Goal: Task Accomplishment & Management: Use online tool/utility

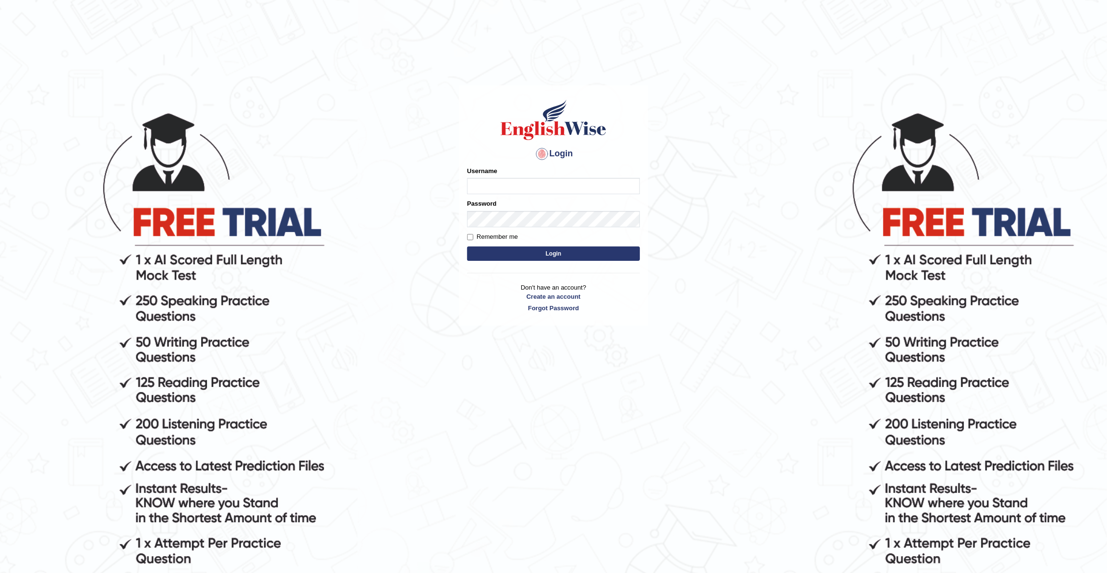
type input "JohnJarold"
click at [534, 250] on button "Login" at bounding box center [553, 254] width 173 height 14
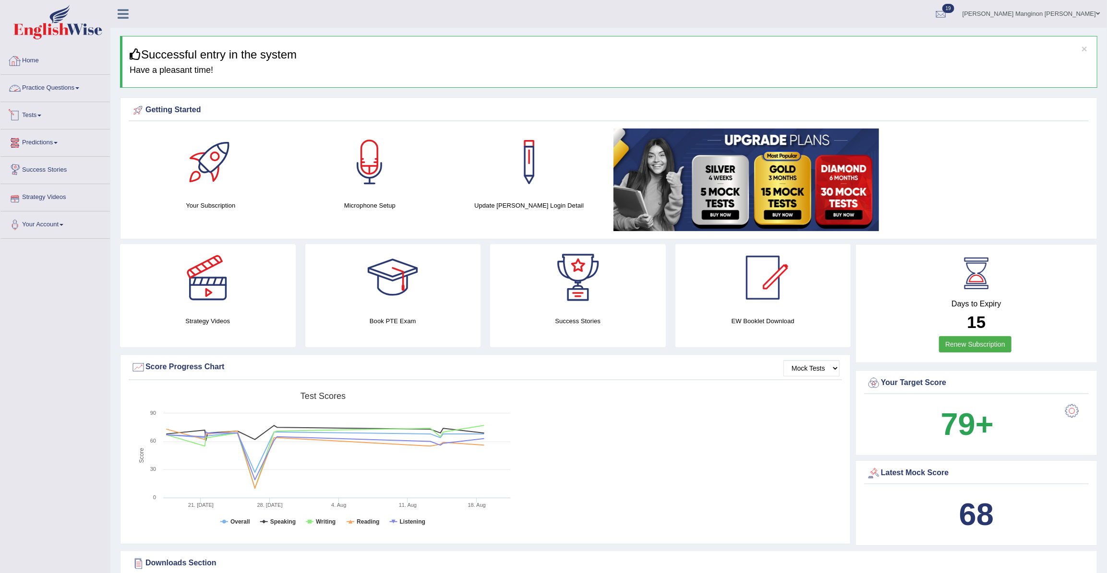
click at [52, 62] on link "Home" at bounding box center [54, 60] width 109 height 24
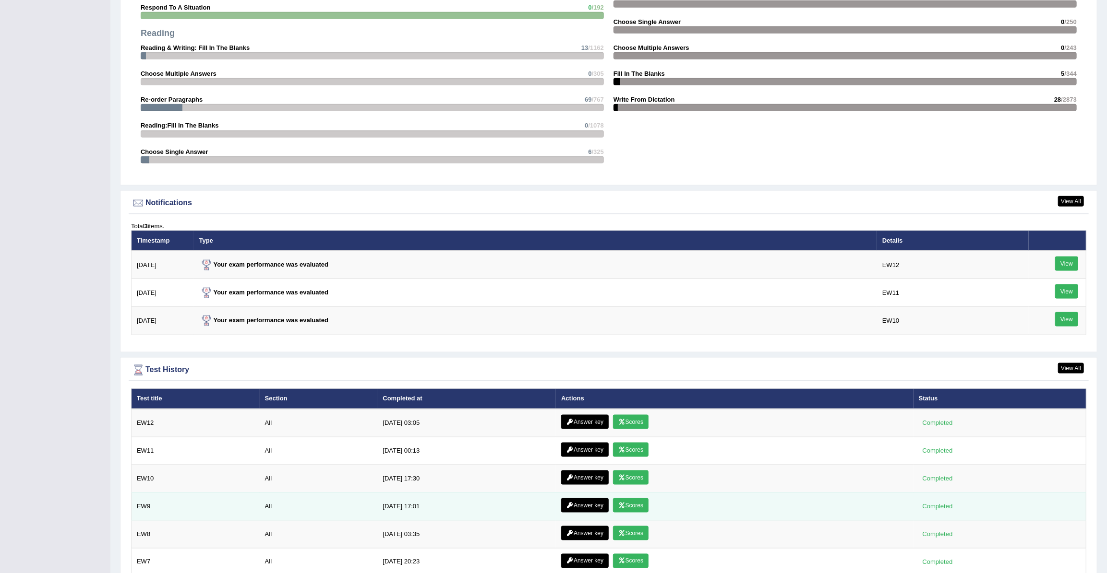
scroll to position [1087, 0]
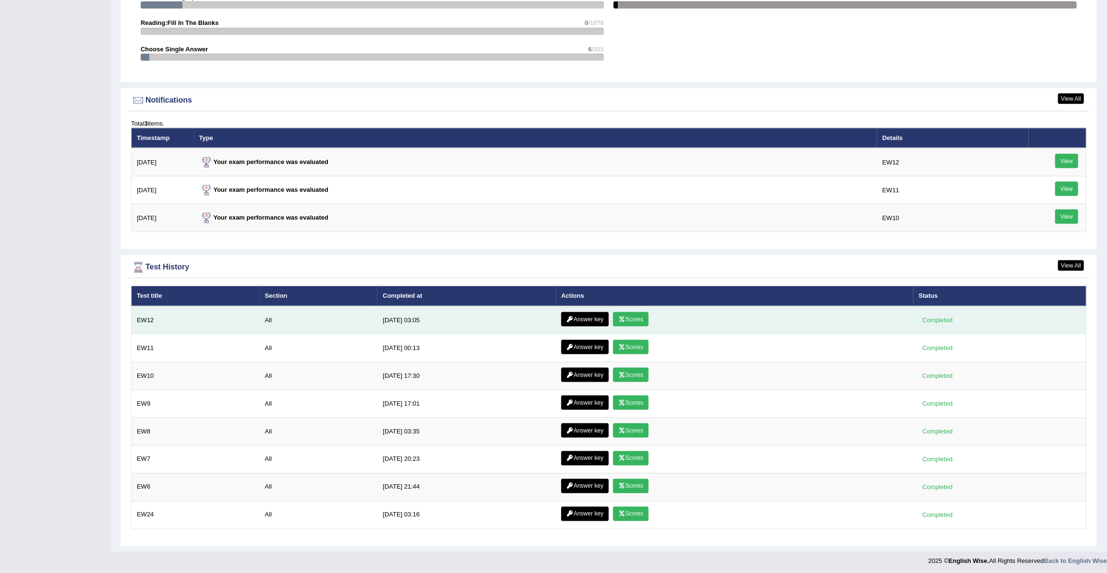
click at [588, 319] on link "Answer key" at bounding box center [585, 319] width 48 height 14
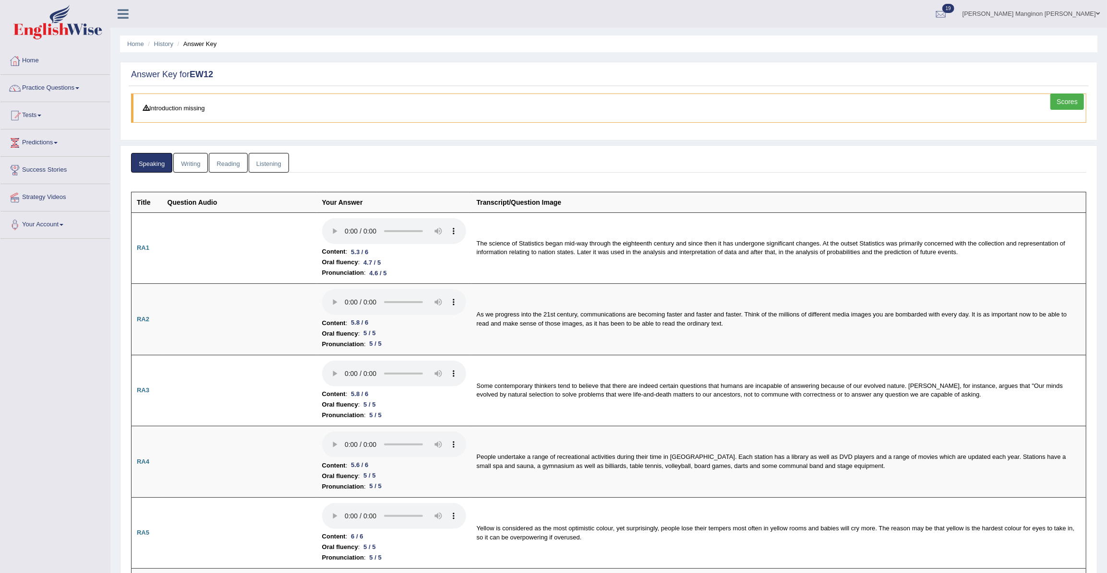
click at [187, 159] on link "Writing" at bounding box center [190, 163] width 35 height 20
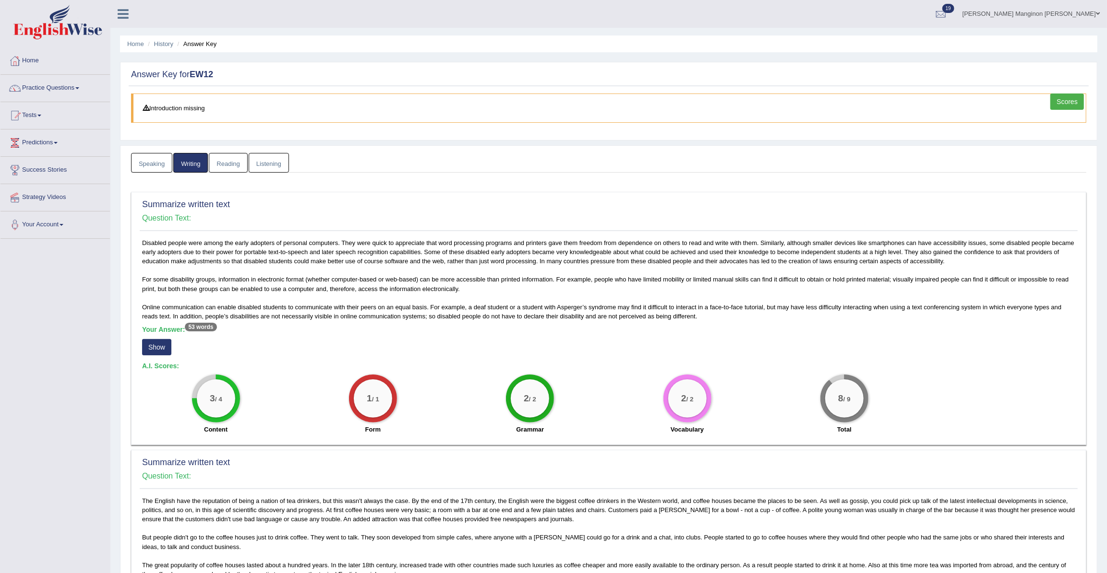
click at [222, 158] on link "Reading" at bounding box center [228, 163] width 38 height 20
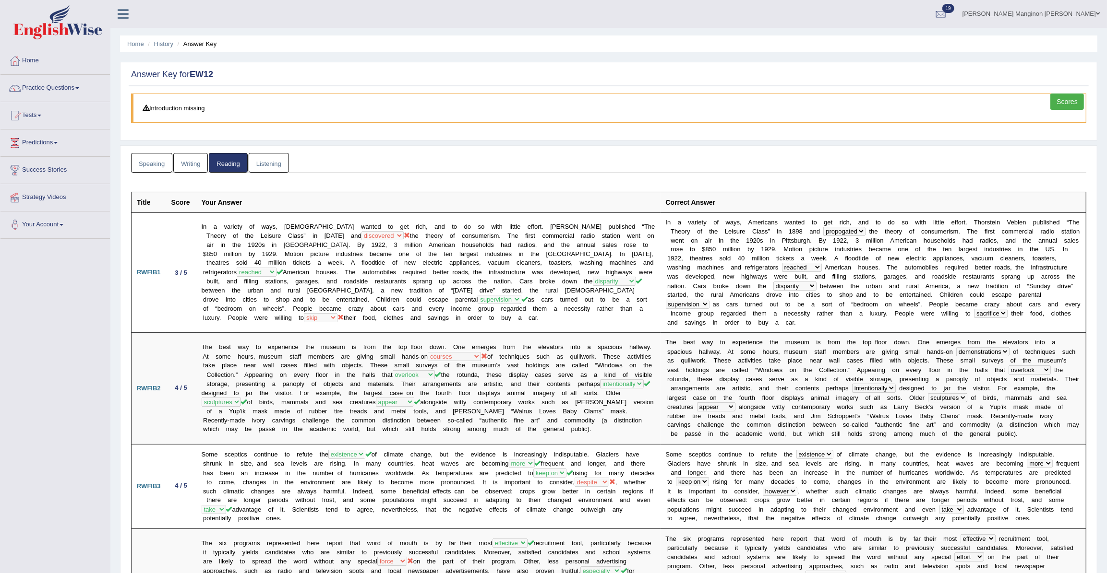
click at [277, 165] on link "Listening" at bounding box center [269, 163] width 40 height 20
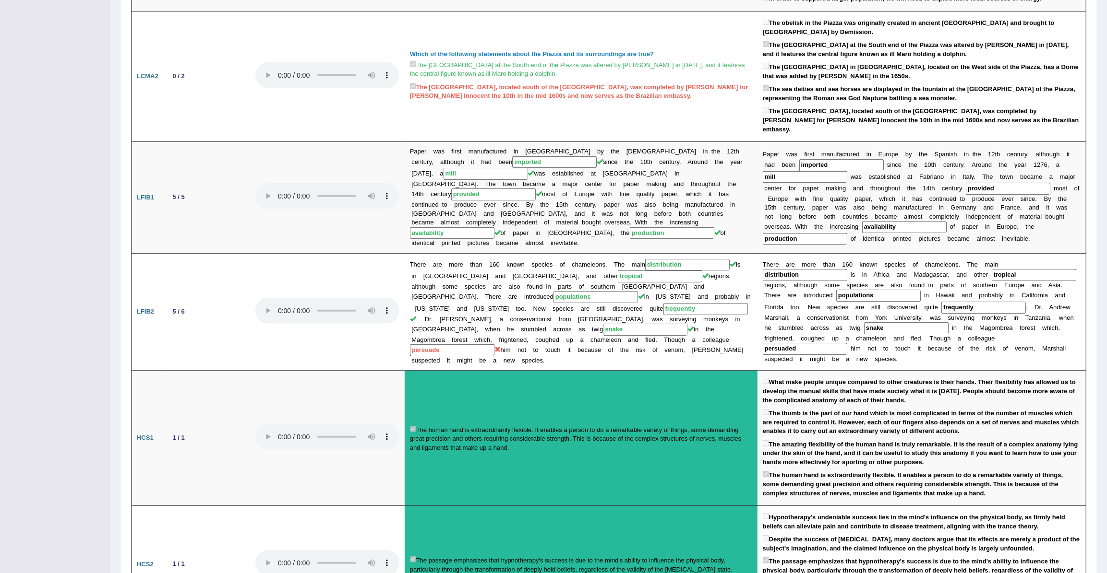
scroll to position [149, 0]
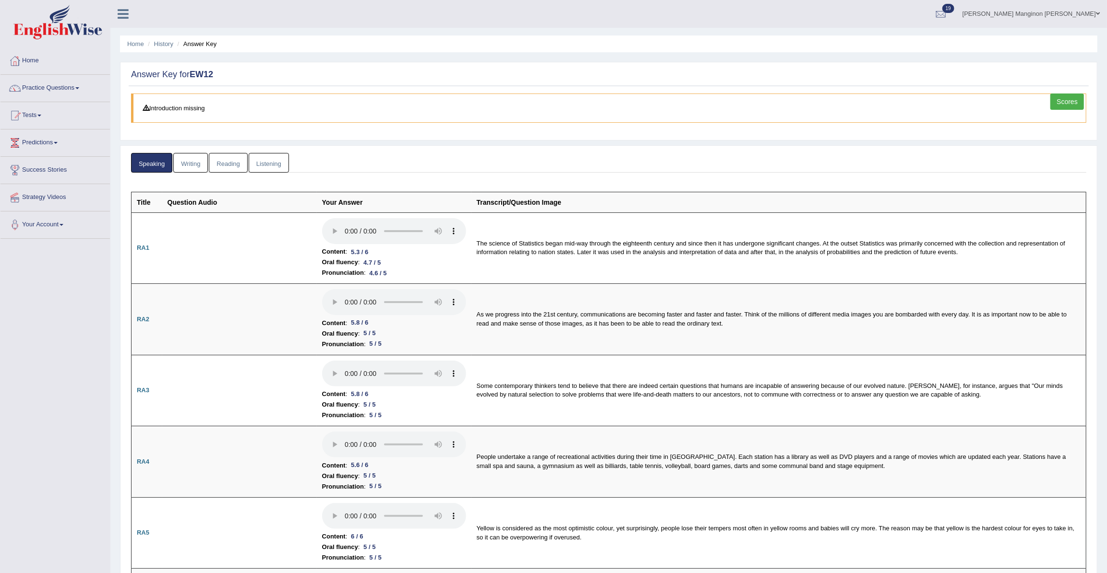
click at [257, 170] on link "Listening" at bounding box center [269, 163] width 40 height 20
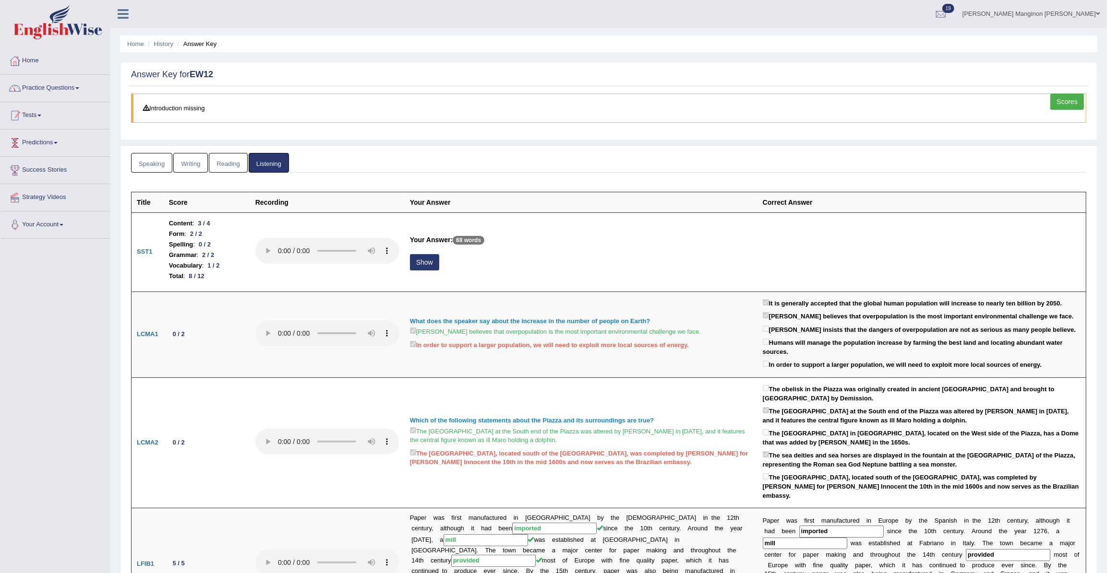
click at [46, 62] on link "Home" at bounding box center [54, 60] width 109 height 24
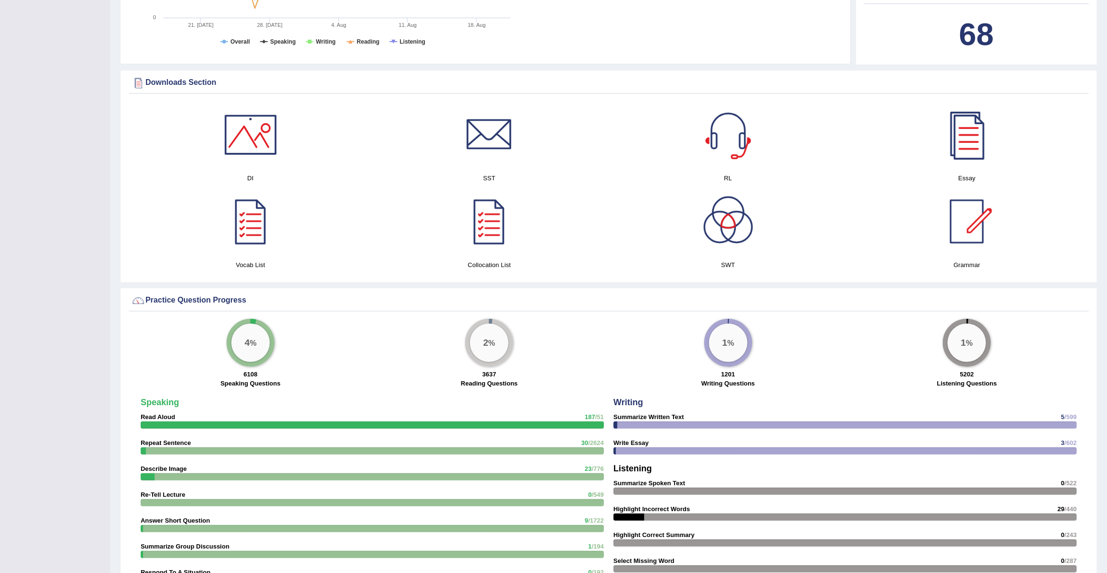
scroll to position [393, 0]
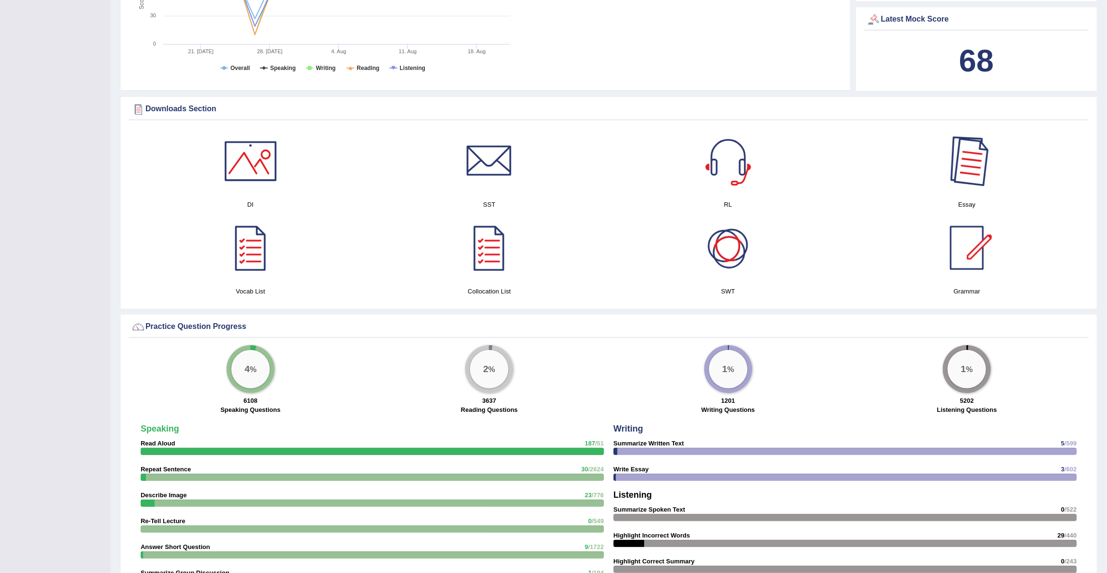
click at [977, 179] on div at bounding box center [966, 161] width 67 height 67
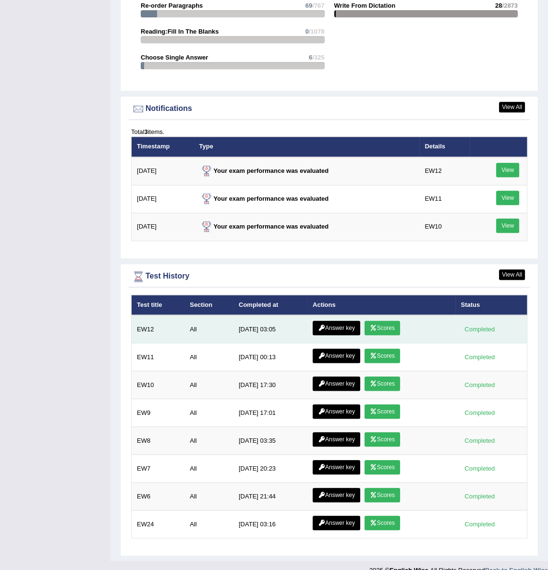
scroll to position [1096, 0]
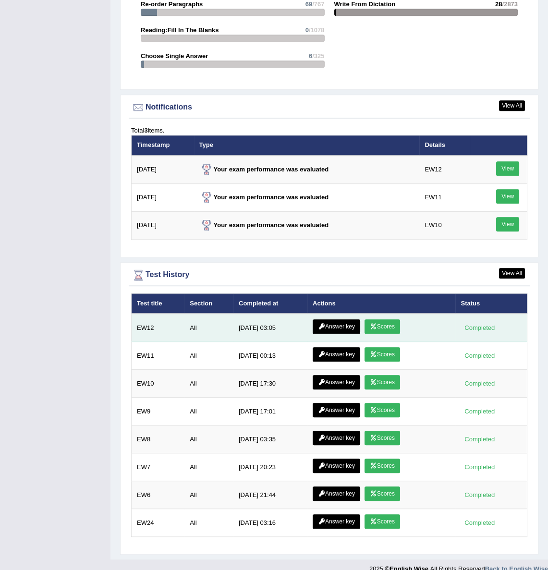
click at [390, 319] on link "Scores" at bounding box center [382, 326] width 36 height 14
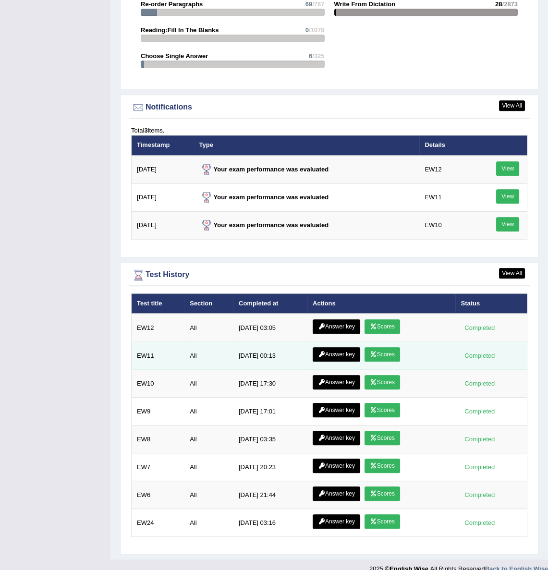
click at [383, 347] on link "Scores" at bounding box center [382, 354] width 36 height 14
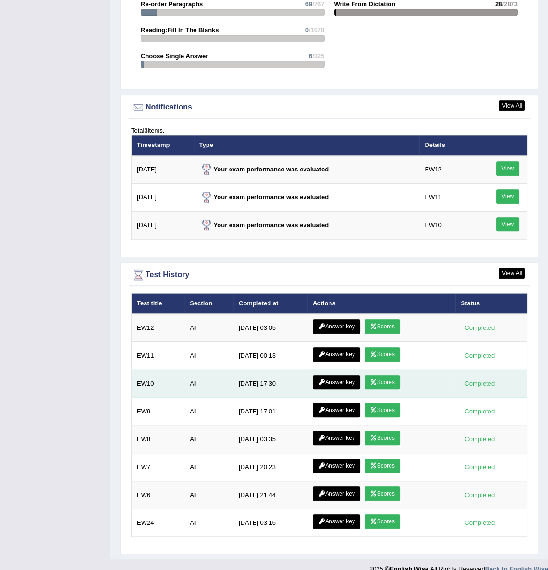
click at [378, 375] on link "Scores" at bounding box center [382, 382] width 36 height 14
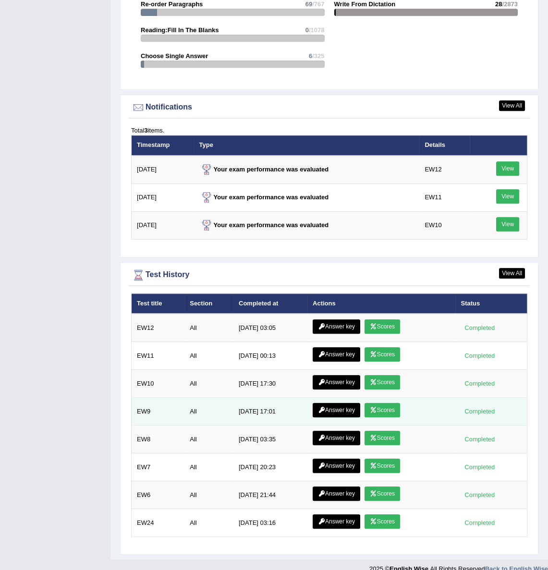
click at [379, 403] on link "Scores" at bounding box center [382, 410] width 36 height 14
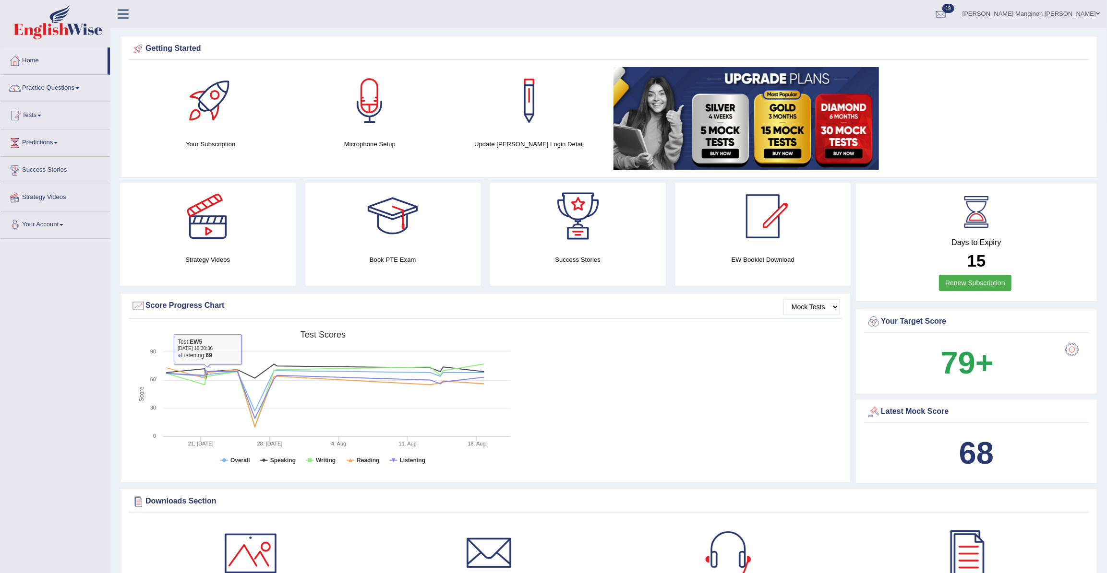
click at [59, 138] on link "Predictions" at bounding box center [54, 142] width 109 height 24
click at [53, 162] on link "Latest Predictions" at bounding box center [63, 164] width 90 height 17
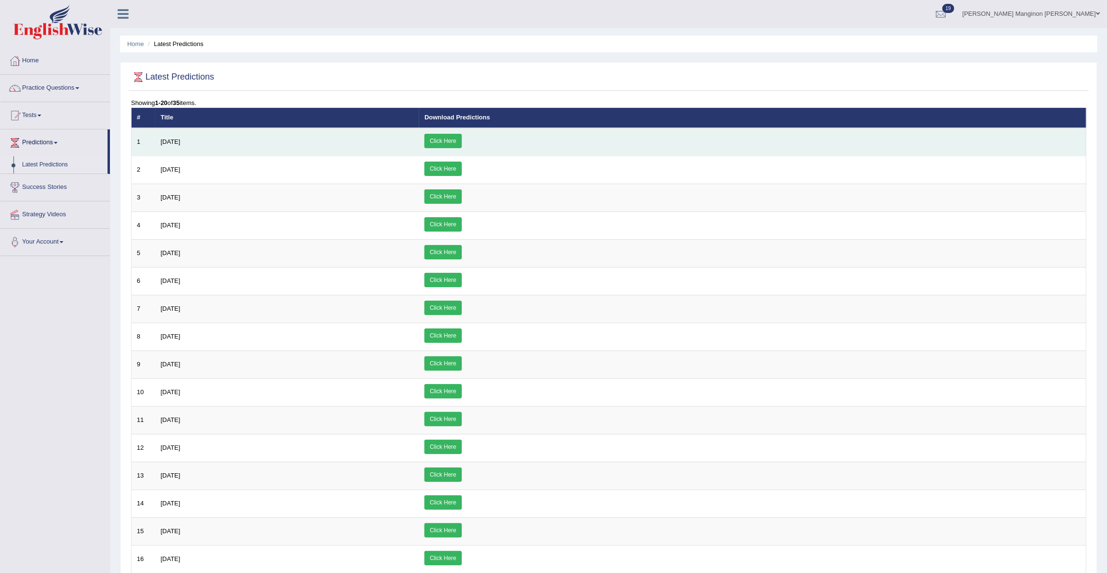
click at [461, 138] on link "Click Here" at bounding box center [442, 141] width 37 height 14
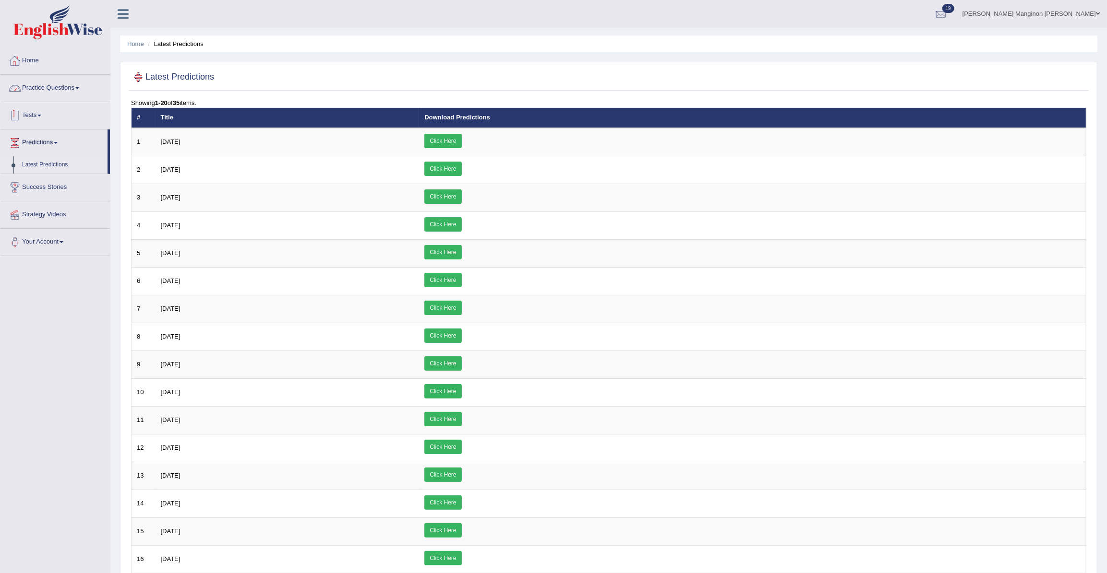
click at [37, 59] on link "Home" at bounding box center [54, 60] width 109 height 24
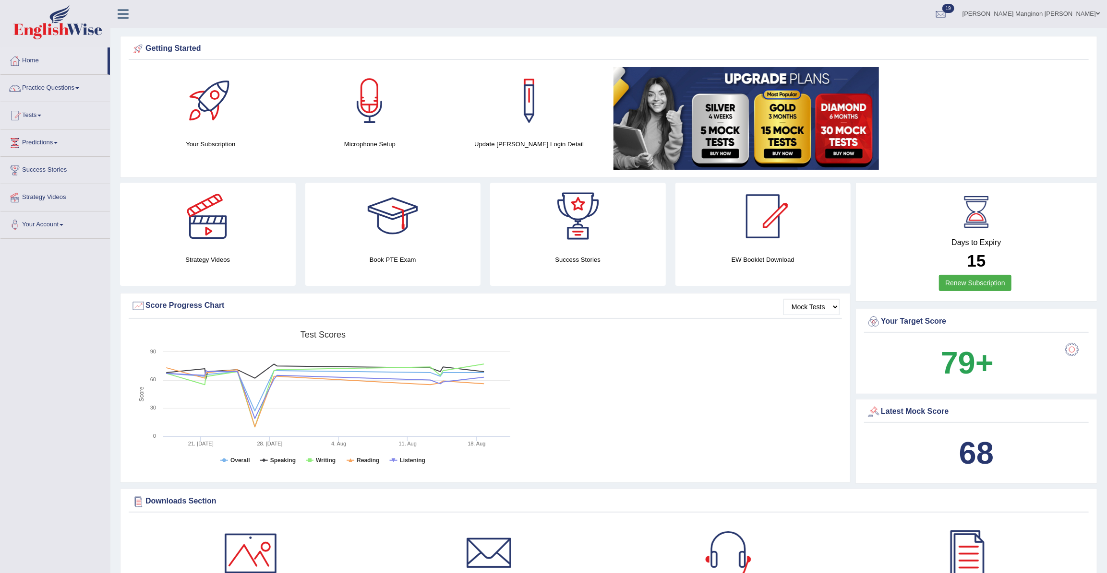
click at [37, 59] on link "Home" at bounding box center [53, 60] width 107 height 24
click at [48, 114] on link "Tests" at bounding box center [54, 114] width 109 height 24
click at [52, 149] on link "Take Mock Test" at bounding box center [63, 154] width 90 height 17
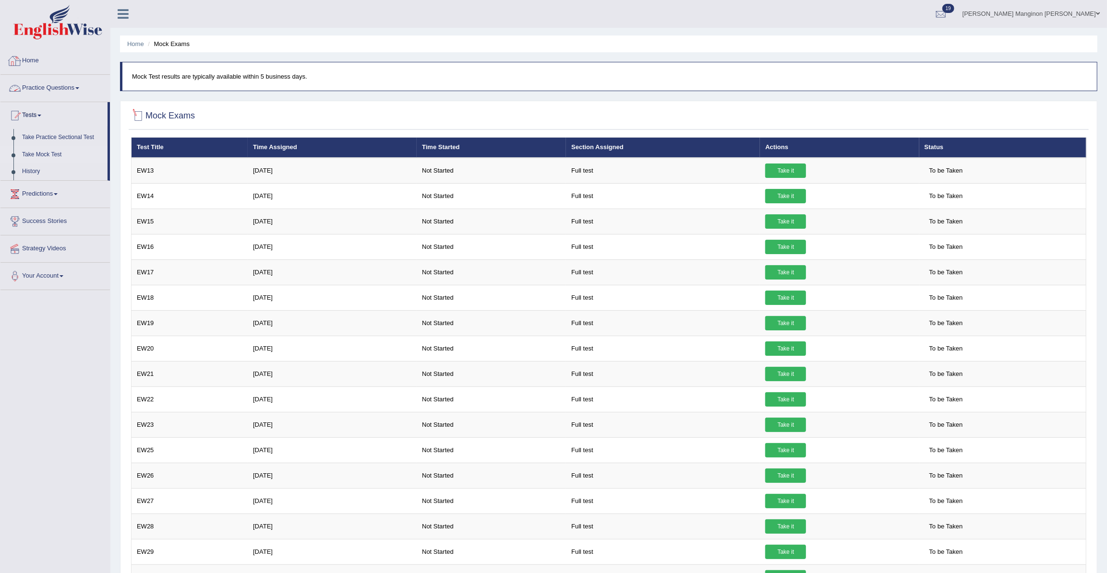
click at [50, 58] on link "Home" at bounding box center [54, 60] width 109 height 24
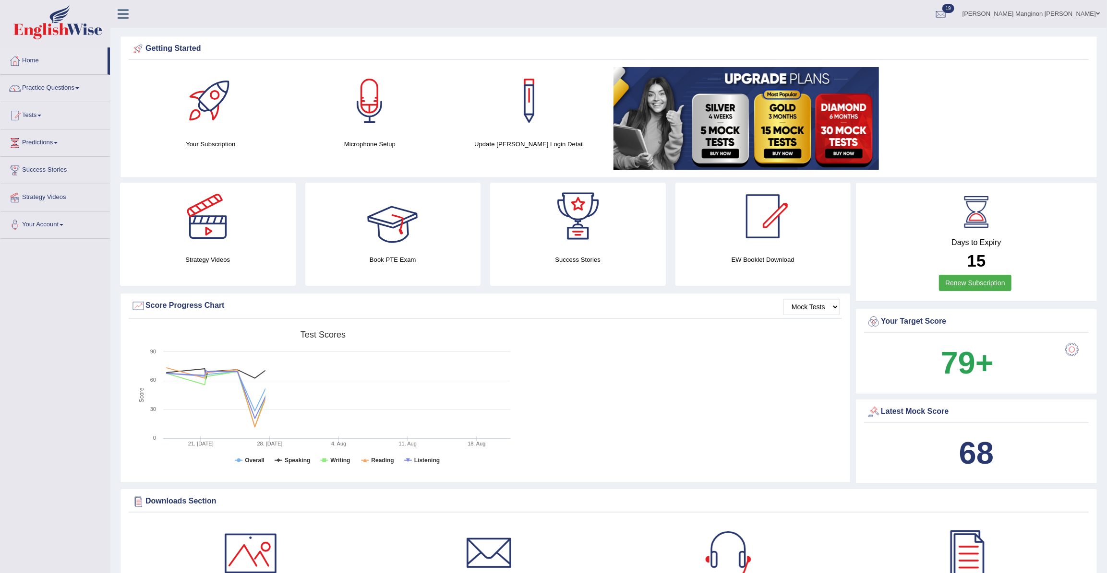
click at [375, 127] on div at bounding box center [369, 100] width 67 height 67
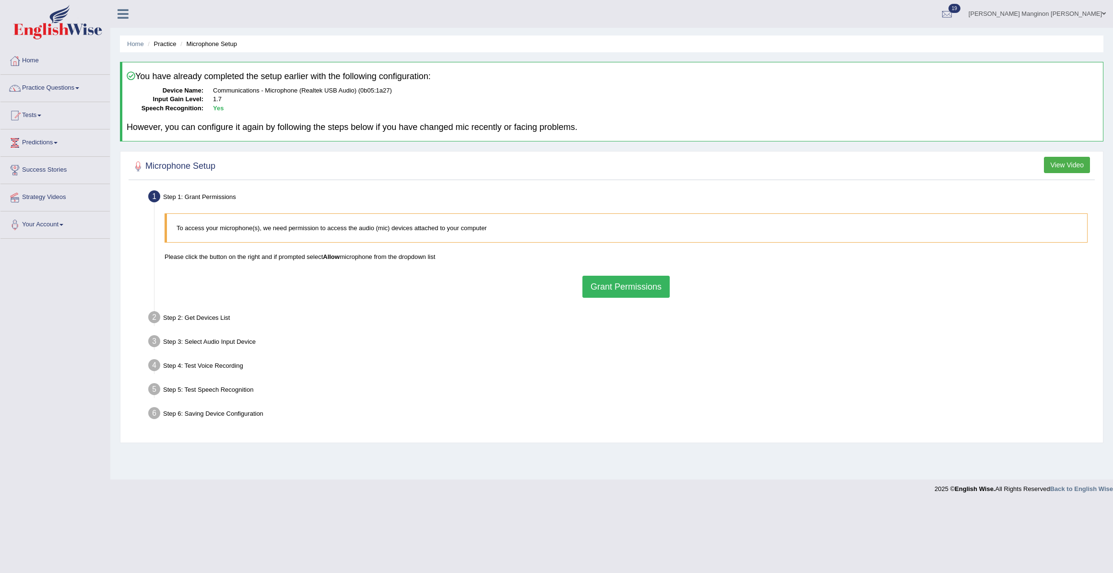
click at [613, 287] on button "Grant Permissions" at bounding box center [626, 287] width 87 height 22
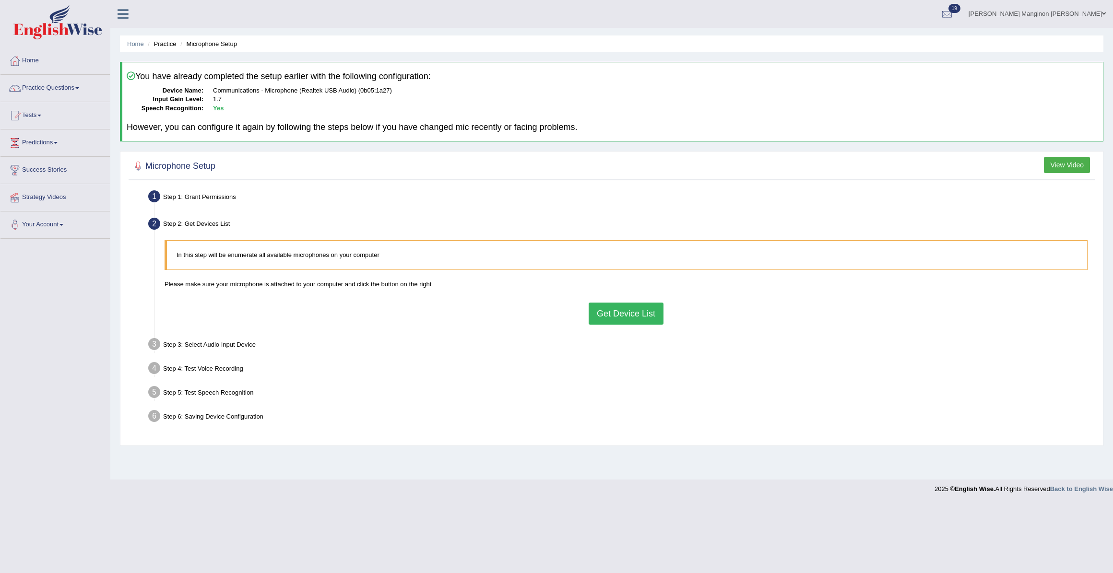
click at [613, 311] on button "Get Device List" at bounding box center [626, 314] width 75 height 22
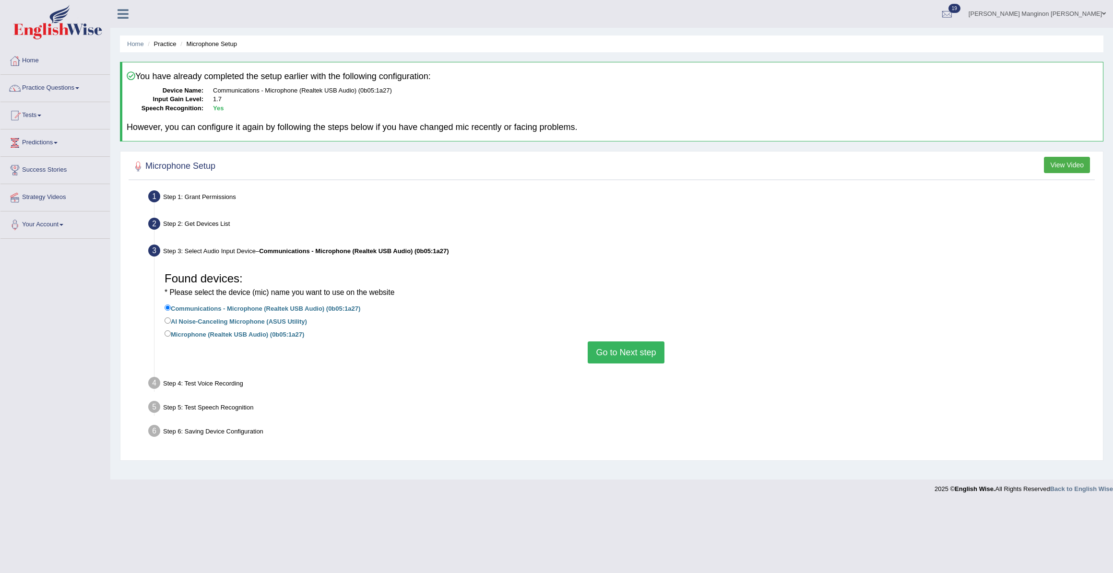
click at [622, 348] on button "Go to Next step" at bounding box center [626, 353] width 76 height 22
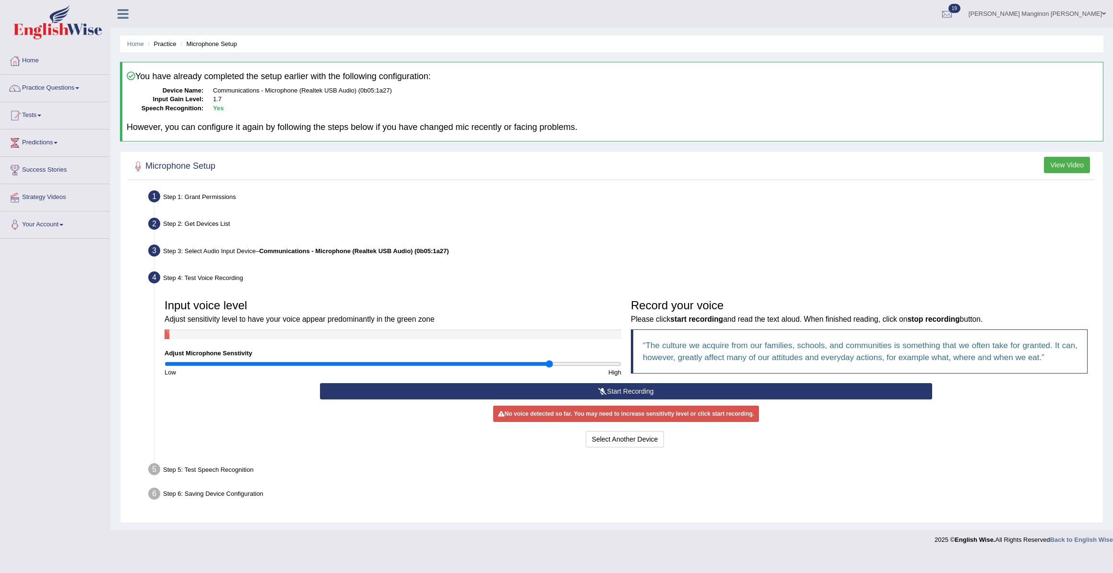
click at [624, 389] on button "Start Recording" at bounding box center [626, 391] width 612 height 16
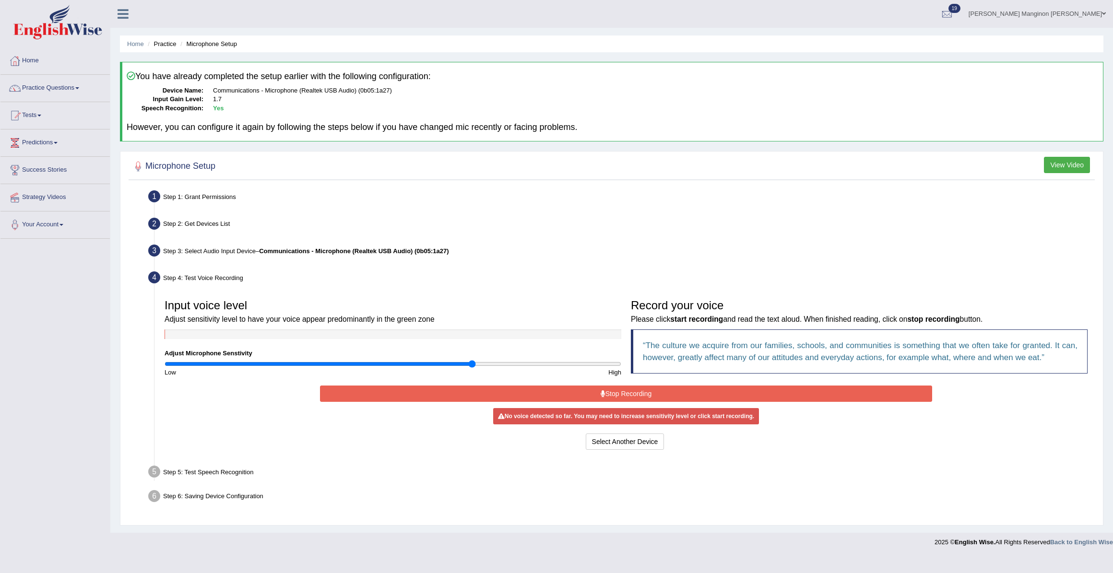
type input "1.36"
click at [473, 360] on input "range" at bounding box center [393, 364] width 457 height 8
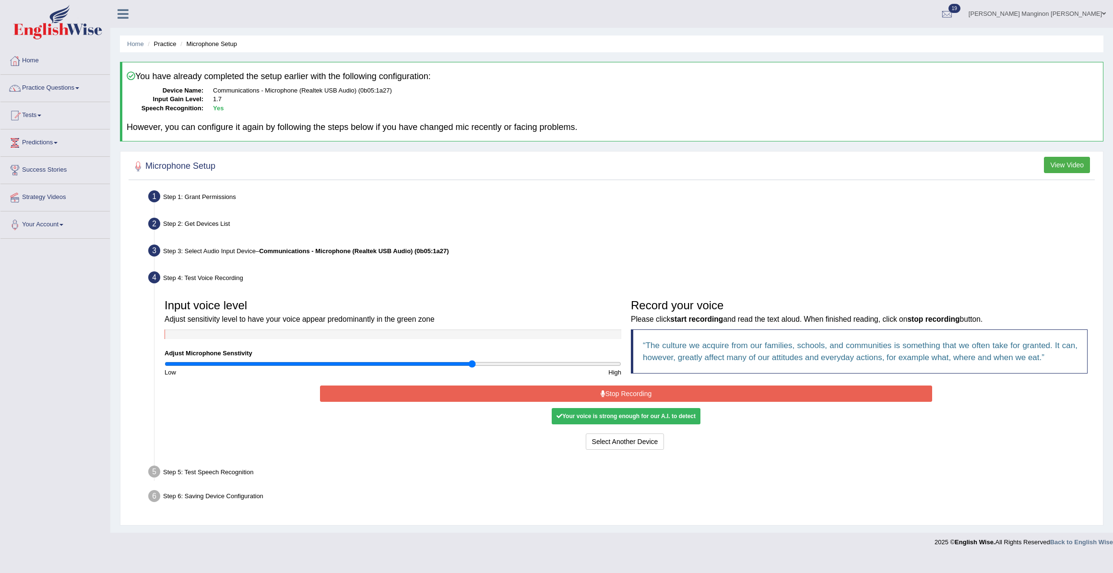
click at [558, 392] on button "Stop Recording" at bounding box center [626, 394] width 612 height 16
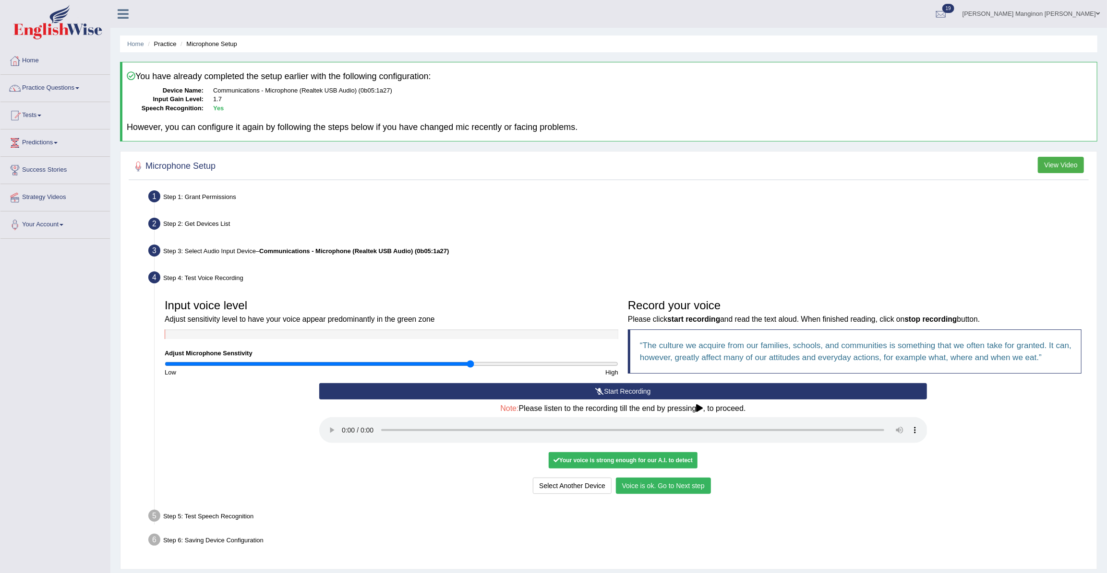
click at [687, 487] on button "Voice is ok. Go to Next step" at bounding box center [663, 486] width 95 height 16
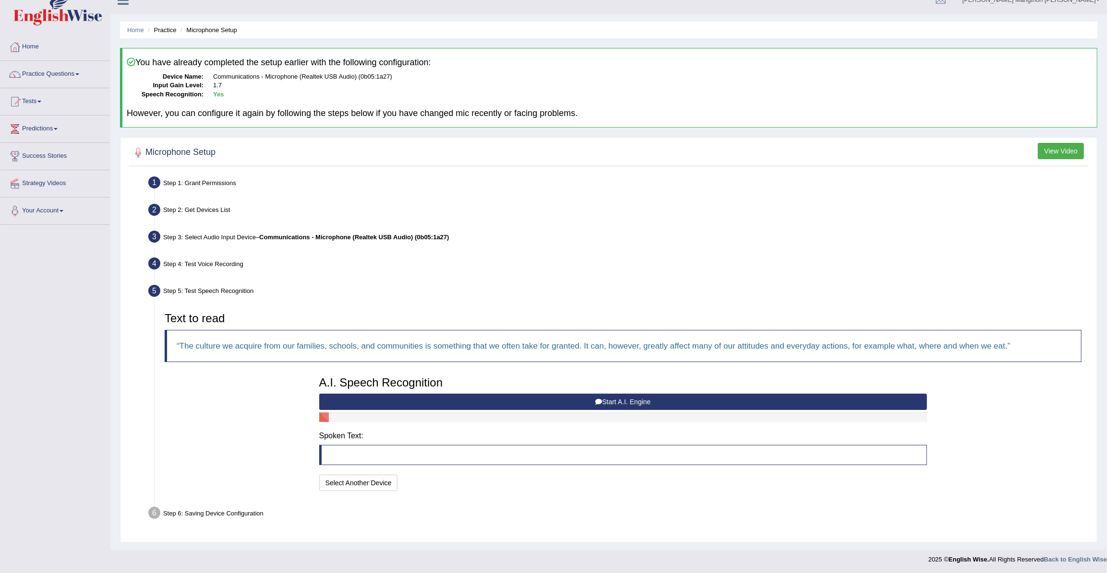
scroll to position [14, 0]
click at [610, 399] on button "Start A.I. Engine" at bounding box center [623, 402] width 608 height 16
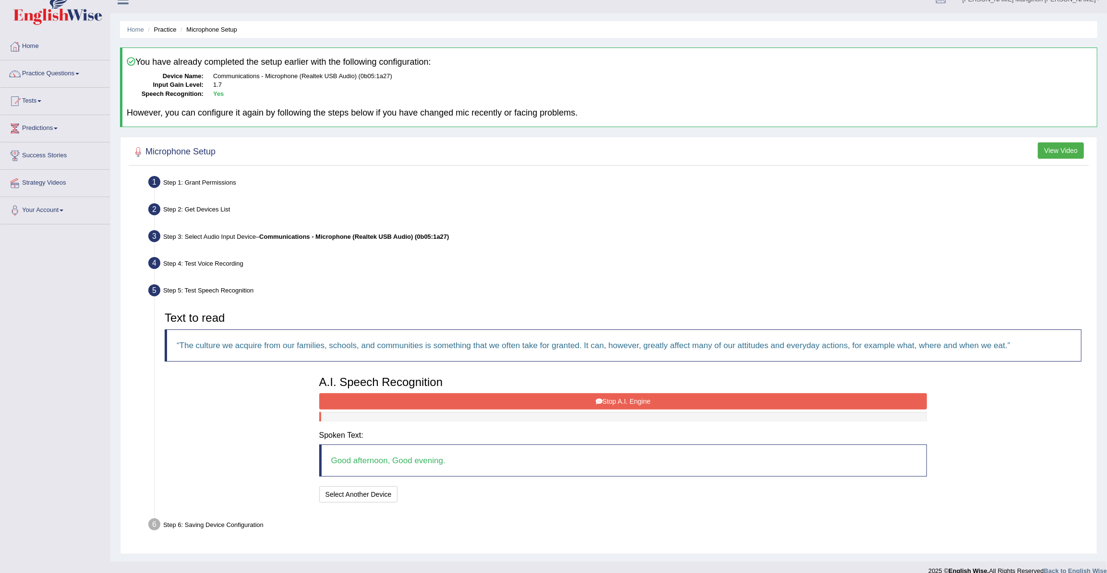
click at [611, 399] on button "Stop A.I. Engine" at bounding box center [623, 402] width 608 height 16
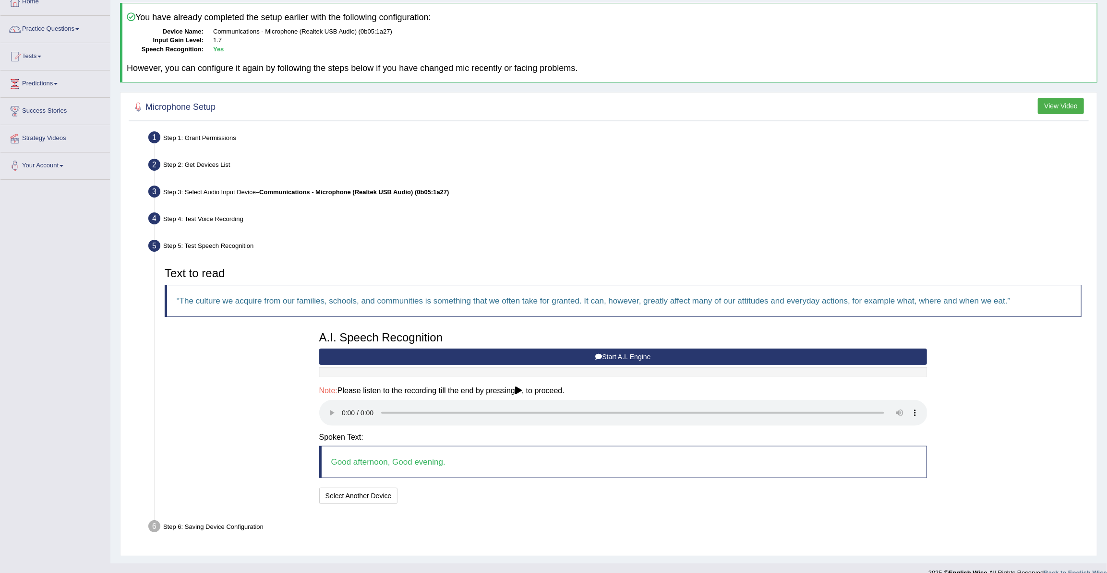
scroll to position [72, 0]
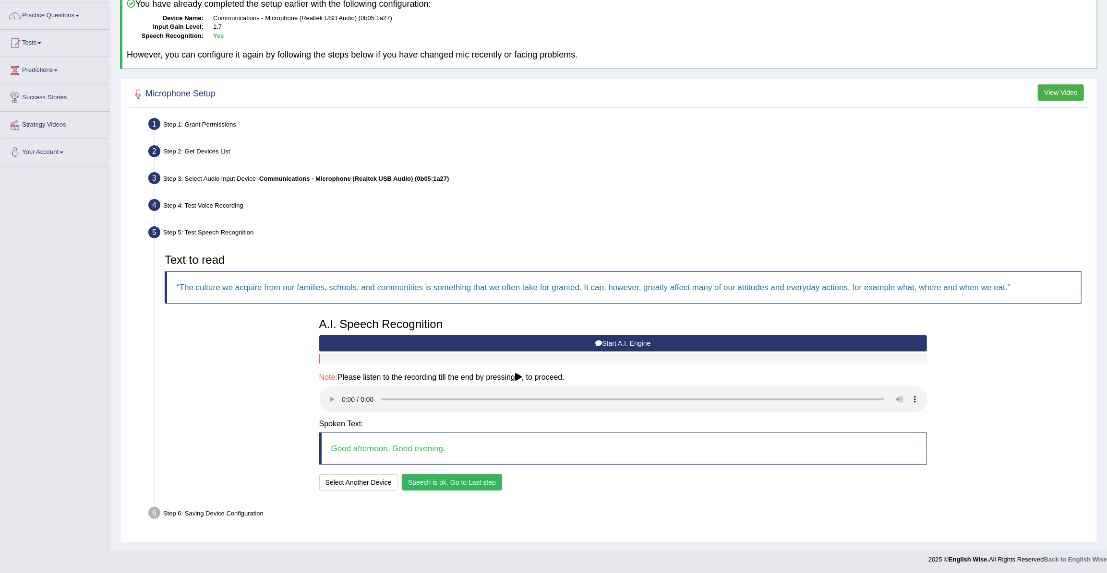
click at [456, 481] on button "Speech is ok. Go to Last step" at bounding box center [452, 483] width 100 height 16
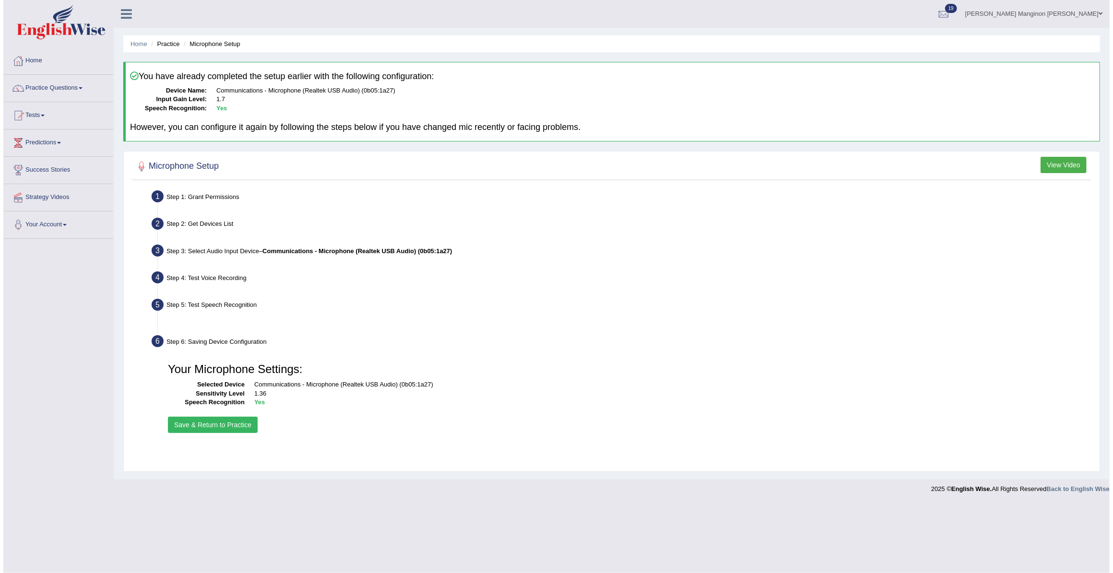
scroll to position [0, 0]
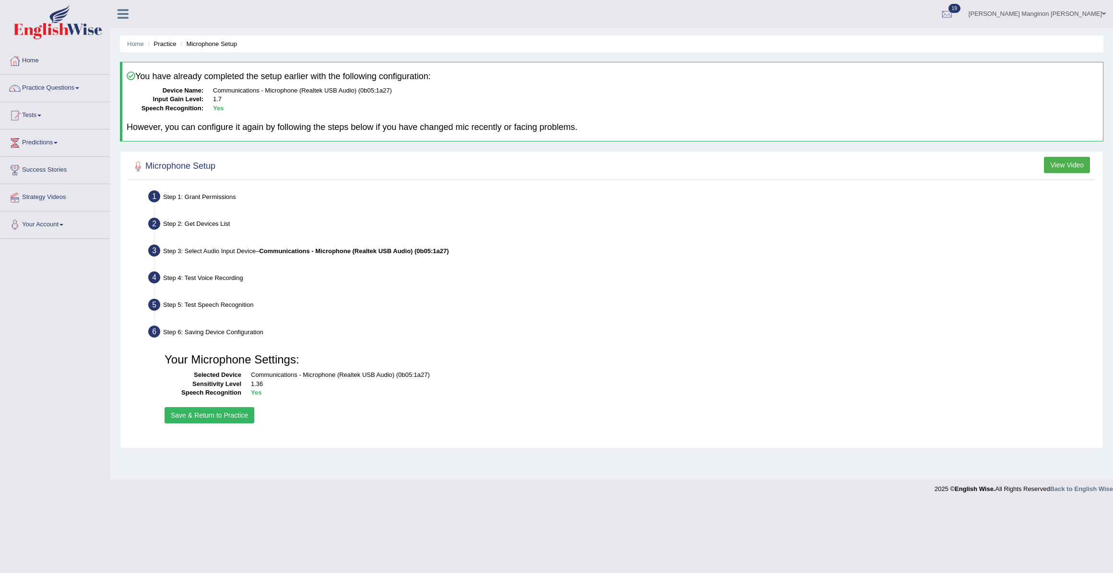
click at [225, 415] on button "Save & Return to Practice" at bounding box center [210, 415] width 90 height 16
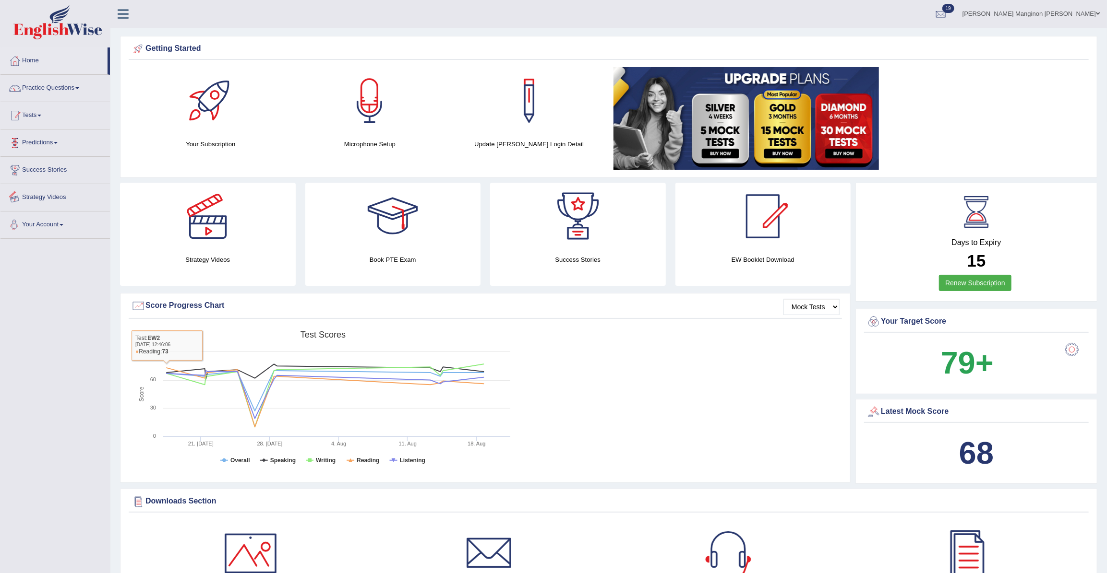
click at [41, 115] on span at bounding box center [39, 116] width 4 height 2
click at [43, 153] on link "Take Mock Test" at bounding box center [63, 154] width 90 height 17
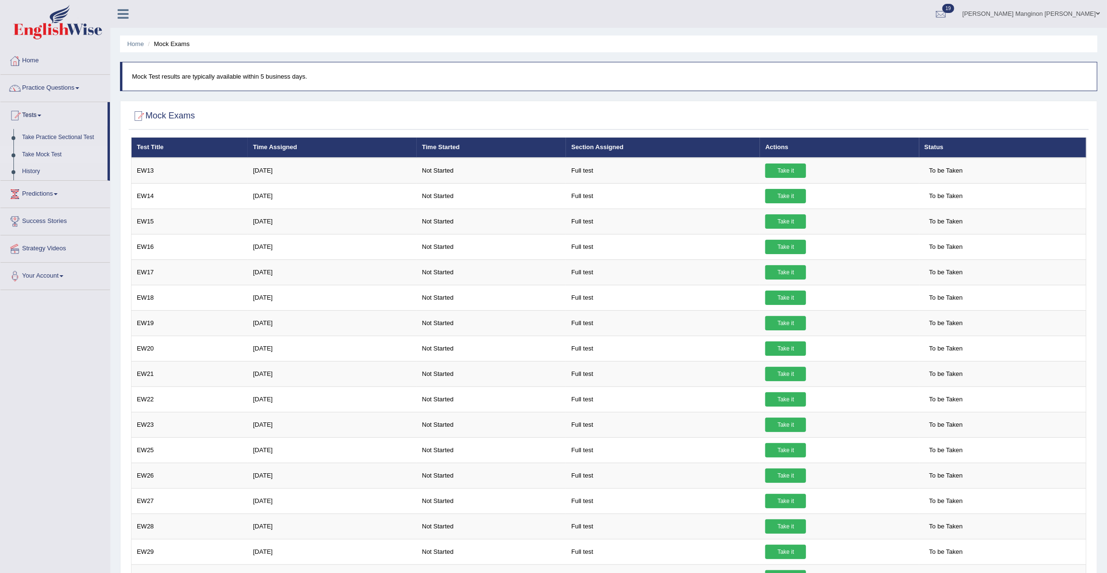
click at [48, 278] on link "Your Account" at bounding box center [54, 275] width 109 height 24
click at [53, 295] on link "Manage Subscription" at bounding box center [63, 298] width 90 height 17
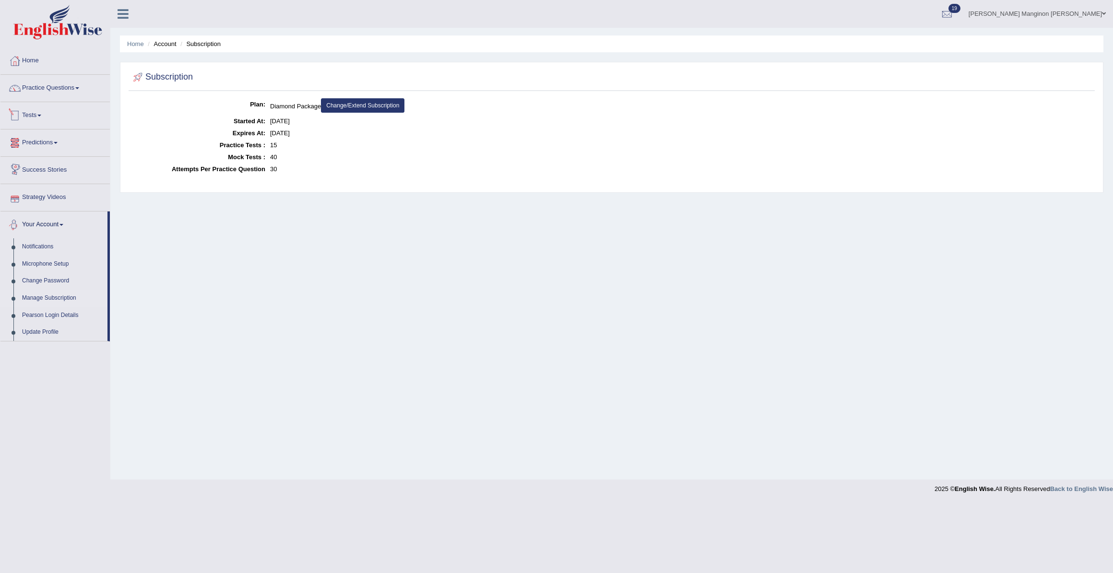
click at [49, 116] on link "Tests" at bounding box center [54, 114] width 109 height 24
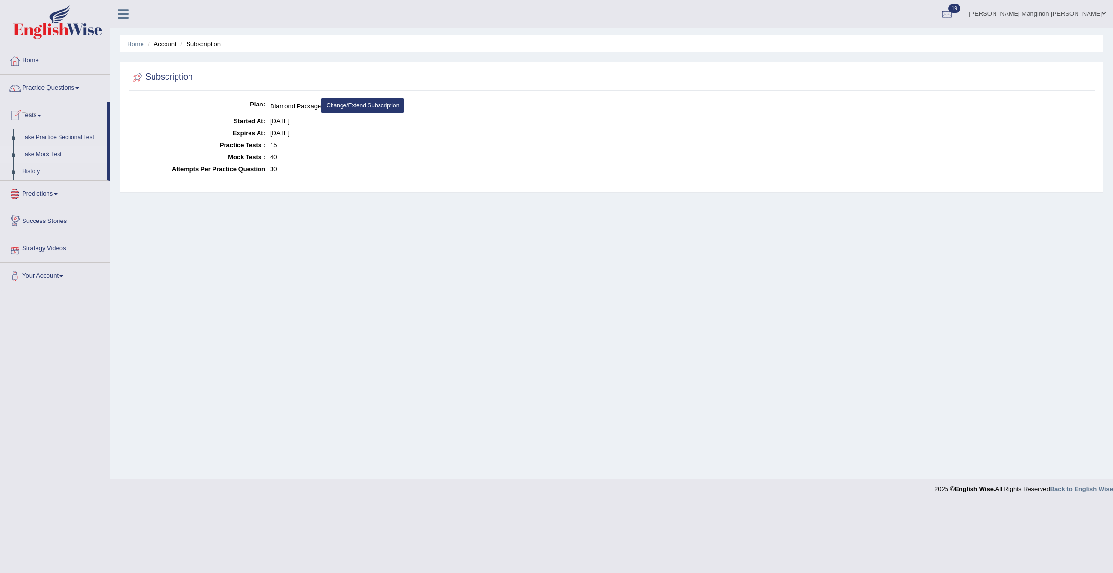
click at [52, 152] on link "Take Mock Test" at bounding box center [63, 154] width 90 height 17
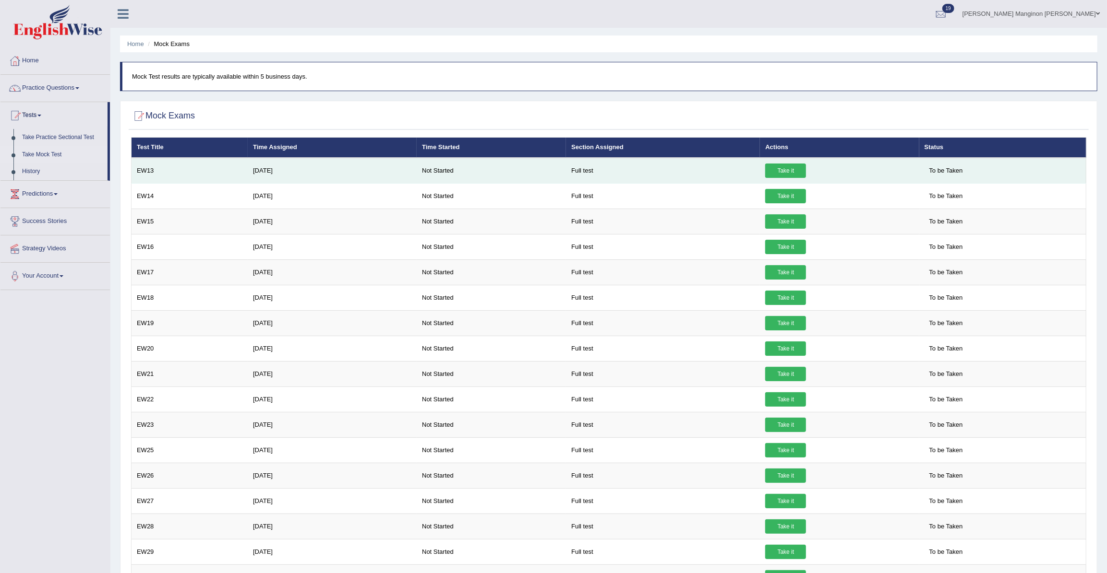
click at [779, 169] on link "Take it" at bounding box center [785, 171] width 41 height 14
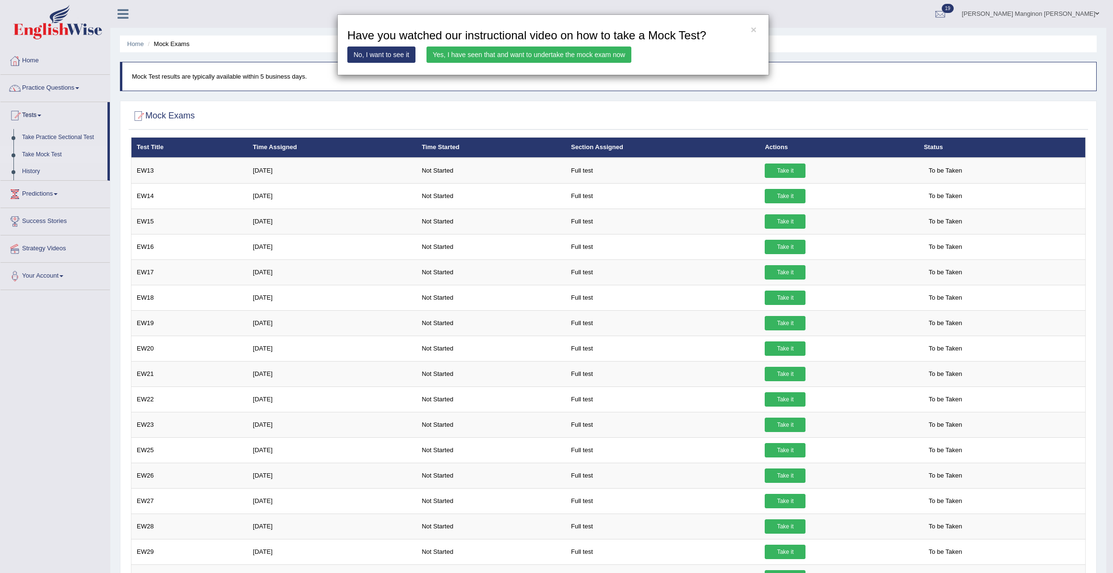
click at [564, 52] on link "Yes, I have seen that and want to undertake the mock exam now" at bounding box center [529, 55] width 205 height 16
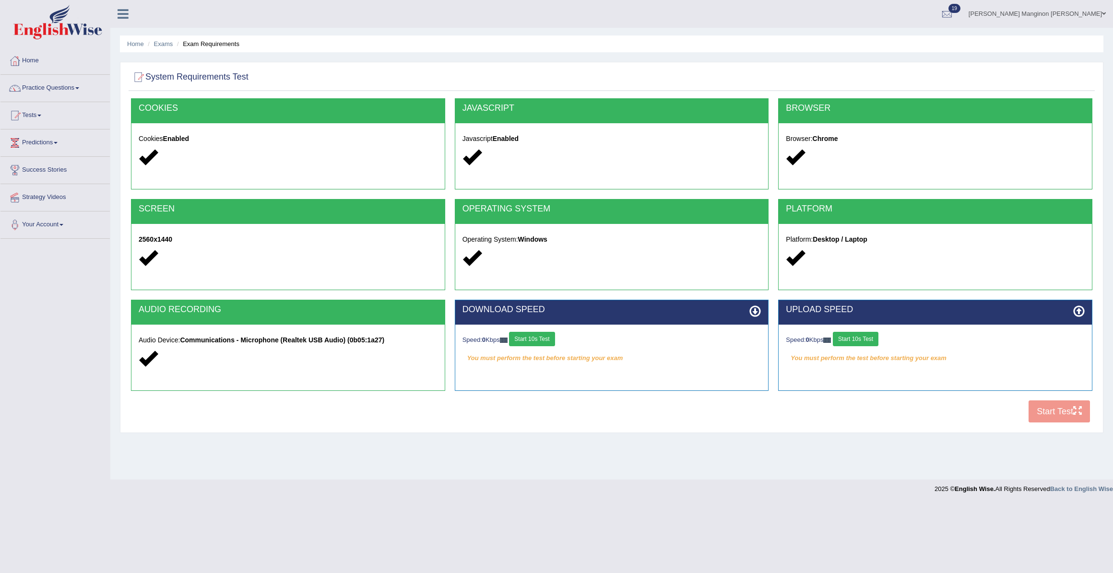
click at [543, 338] on button "Start 10s Test" at bounding box center [532, 339] width 46 height 14
click at [862, 341] on button "Start 10s Test" at bounding box center [856, 339] width 46 height 14
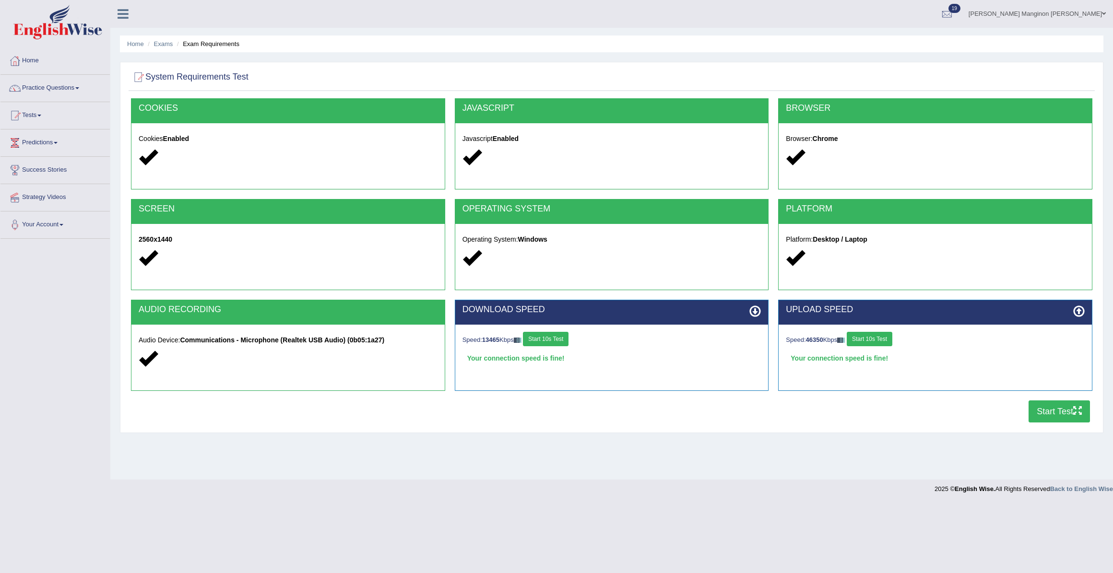
click at [1057, 412] on button "Start Test" at bounding box center [1059, 412] width 61 height 22
